Goal: Find specific page/section: Find specific page/section

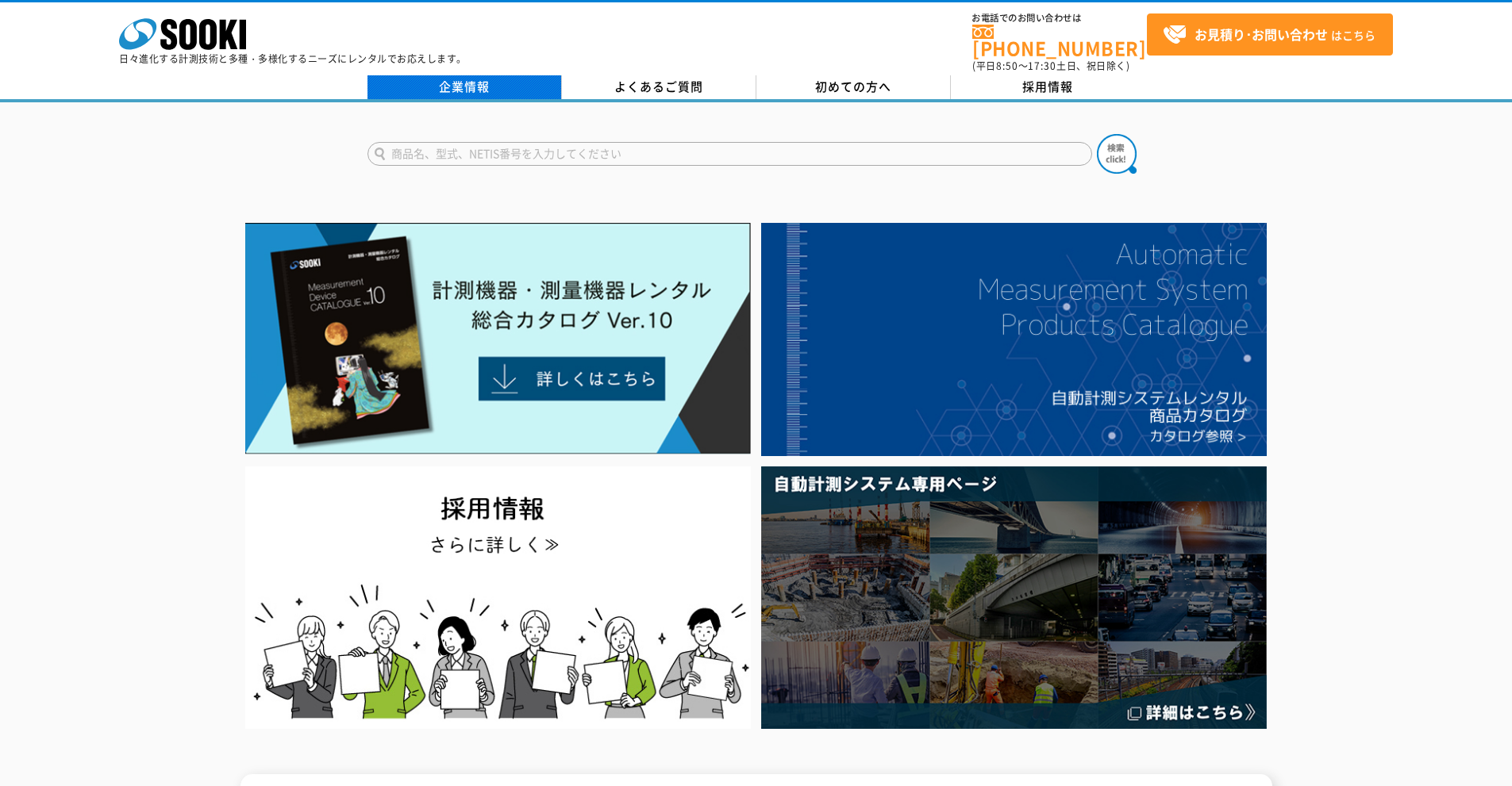
click at [484, 77] on link "企業情報" at bounding box center [464, 87] width 194 height 24
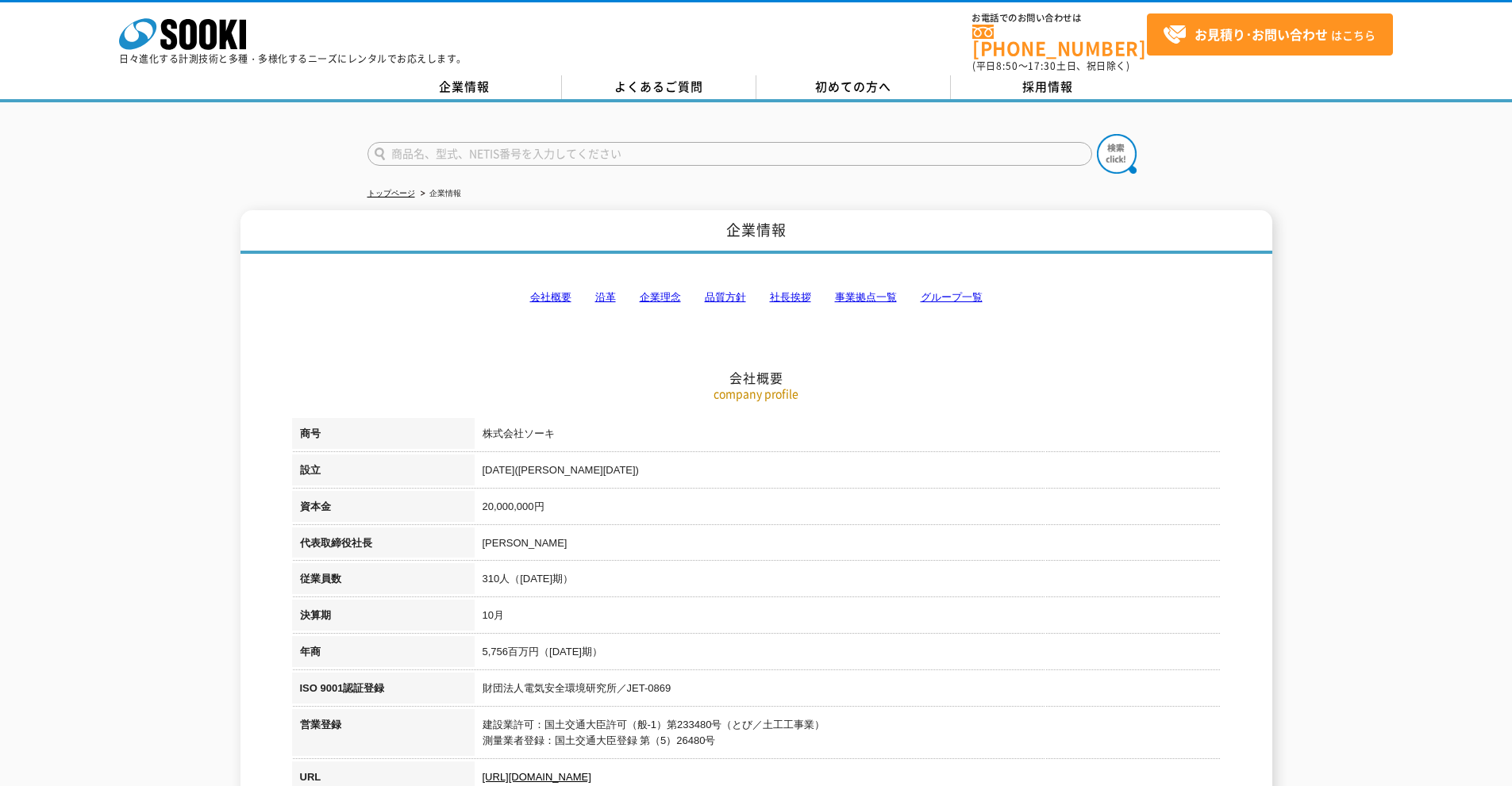
click at [869, 291] on link "事業拠点一覧" at bounding box center [865, 297] width 62 height 12
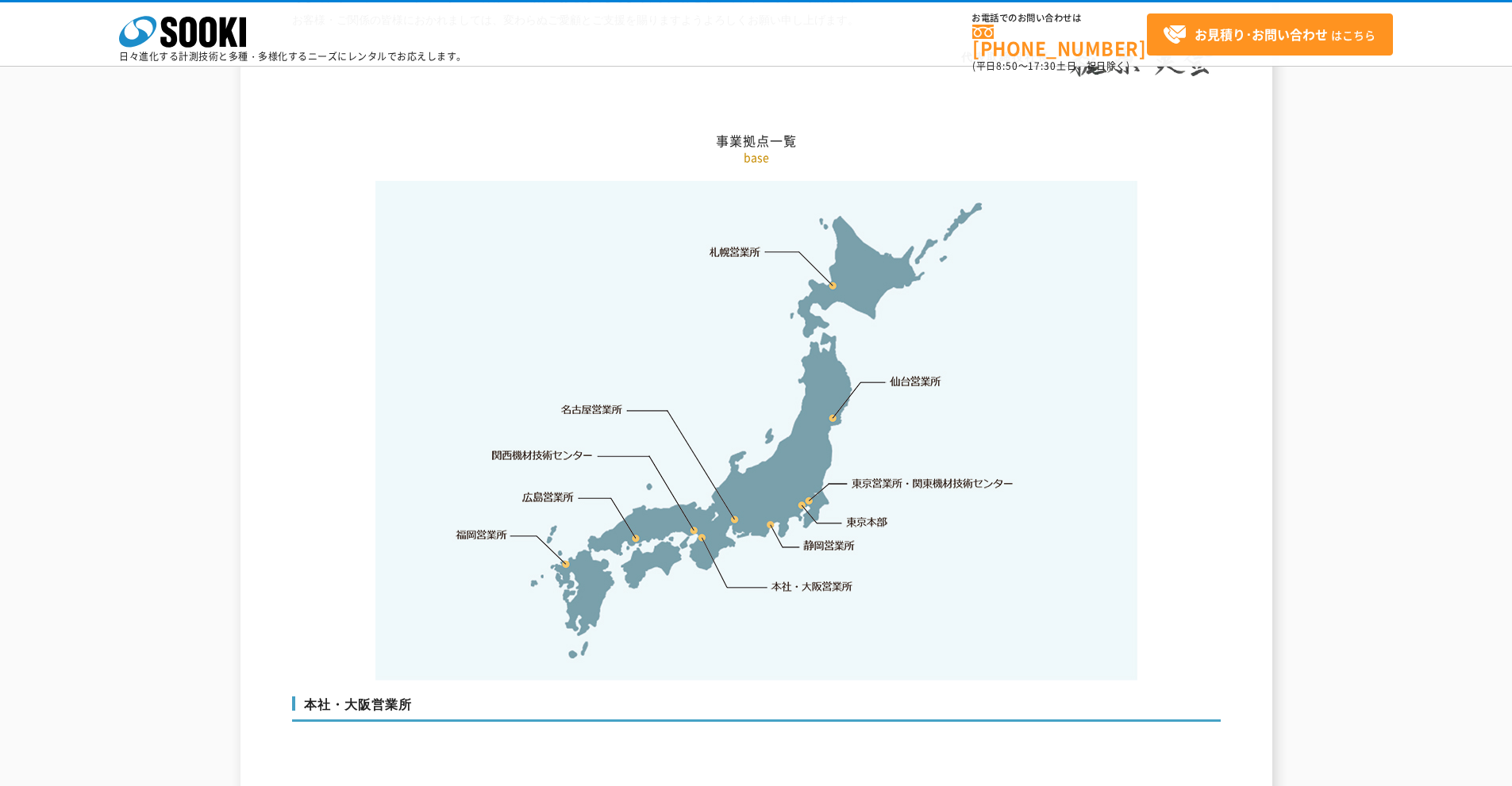
scroll to position [3187, 0]
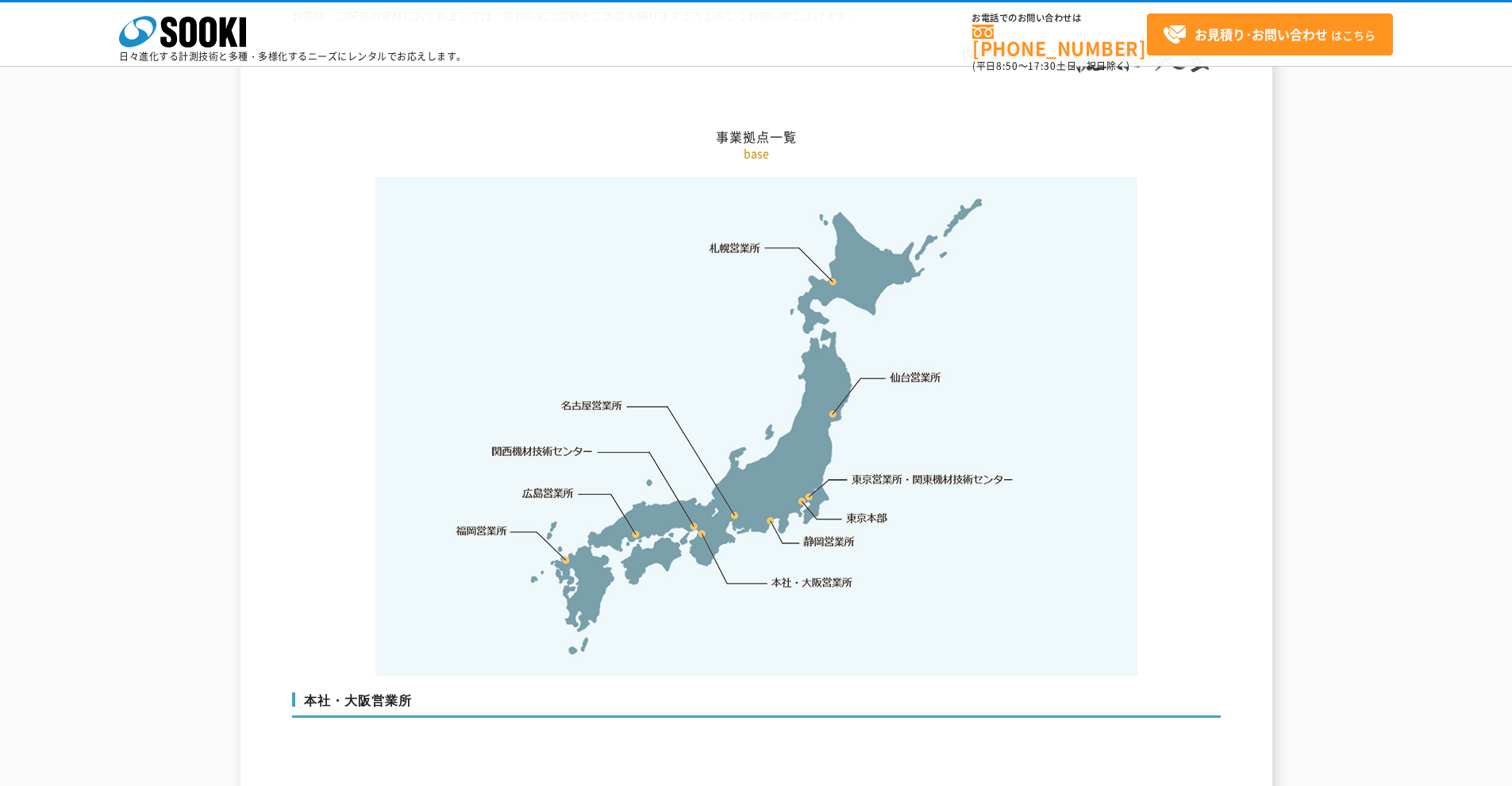
click at [856, 511] on link "東京本部" at bounding box center [867, 518] width 41 height 15
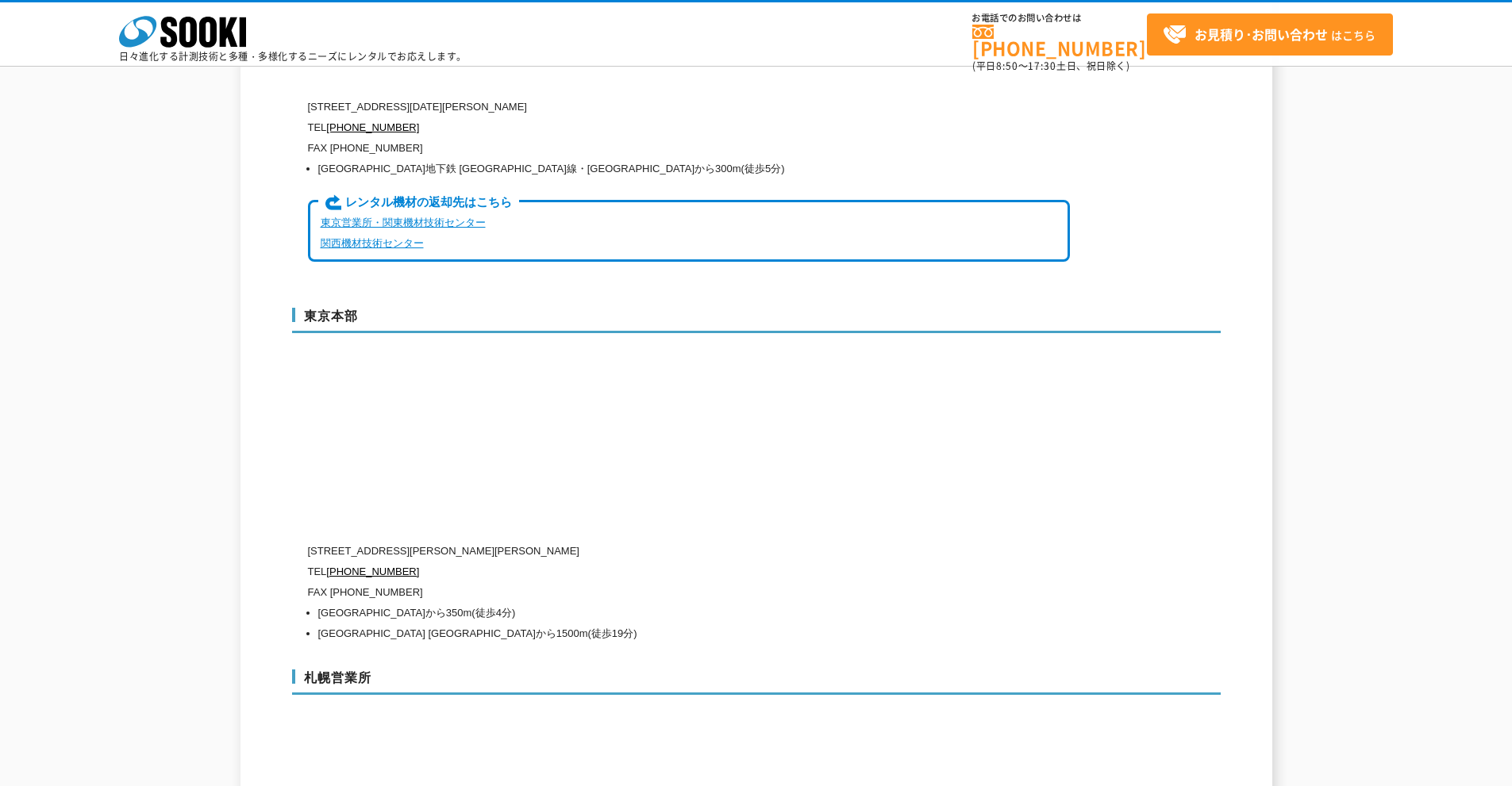
scroll to position [4010, 0]
